Goal: Book appointment/travel/reservation

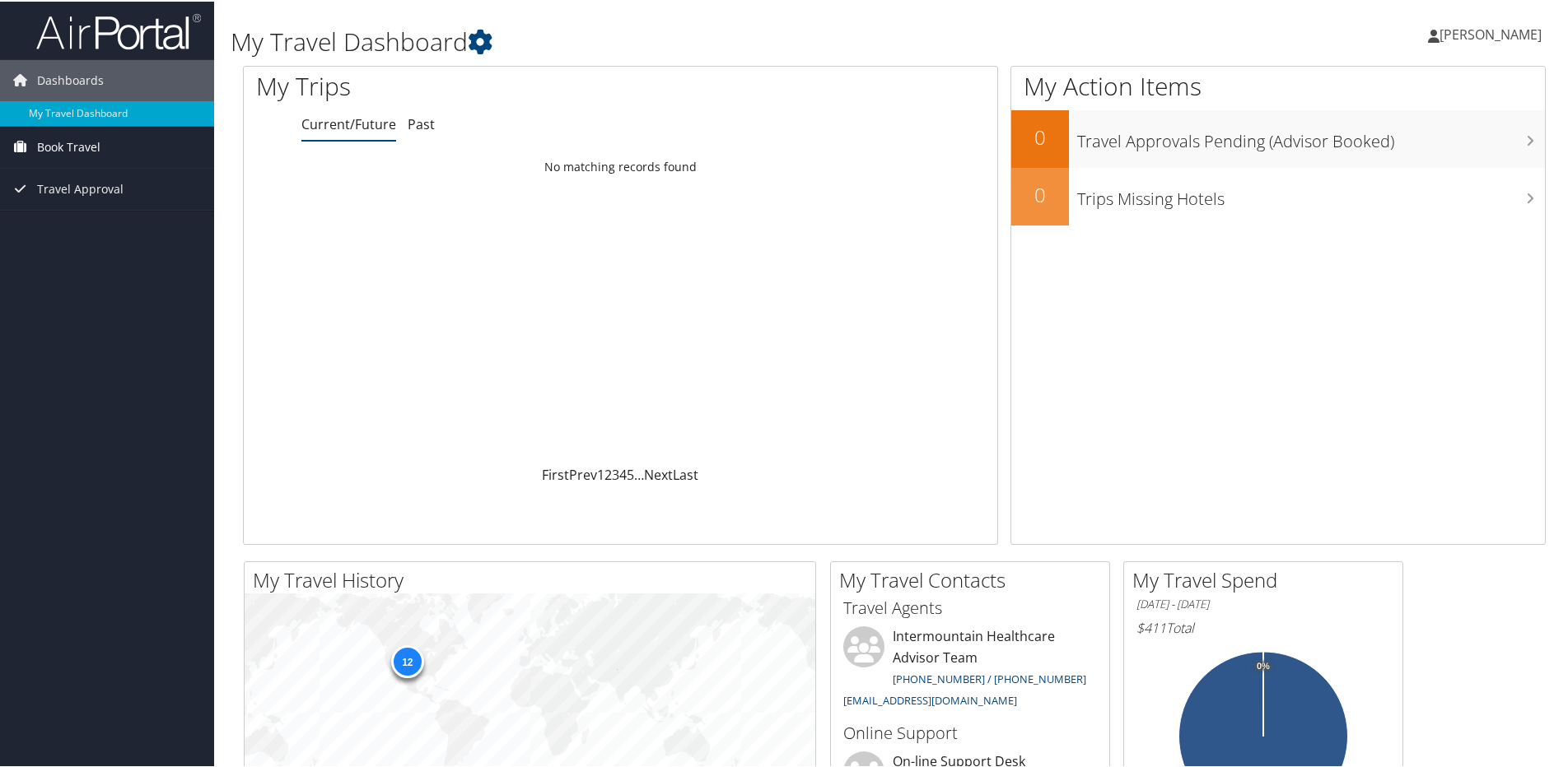
click at [80, 150] on span "Book Travel" at bounding box center [69, 145] width 63 height 41
click at [98, 203] on link "Book/Manage Online Trips" at bounding box center [107, 203] width 214 height 25
click at [70, 202] on link "Book/Manage Online Trips" at bounding box center [107, 203] width 214 height 25
